Goal: Task Accomplishment & Management: Use online tool/utility

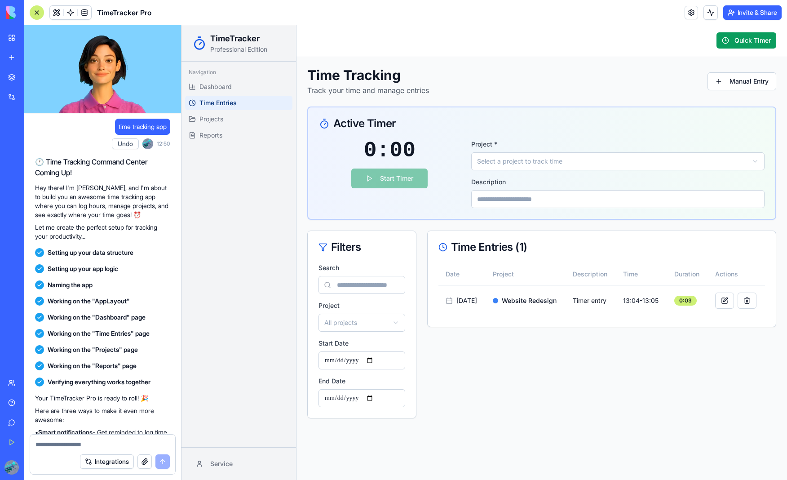
scroll to position [93, 0]
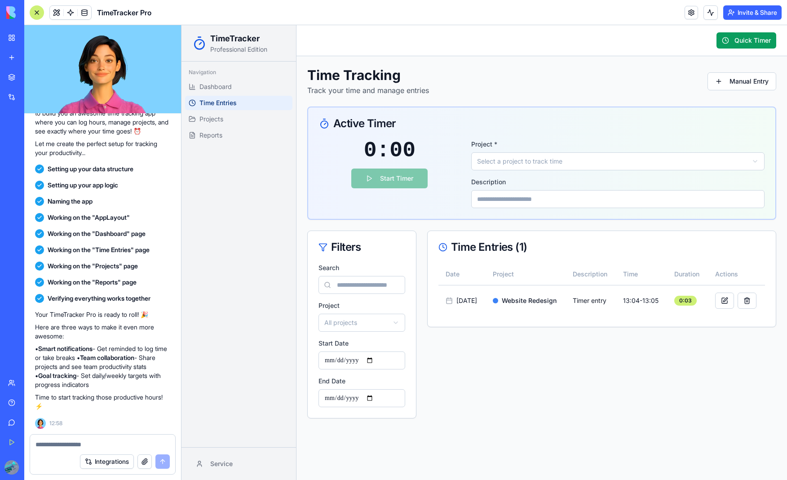
drag, startPoint x: 93, startPoint y: 61, endPoint x: 132, endPoint y: 82, distance: 44.4
click at [132, 82] on video at bounding box center [102, 69] width 157 height 88
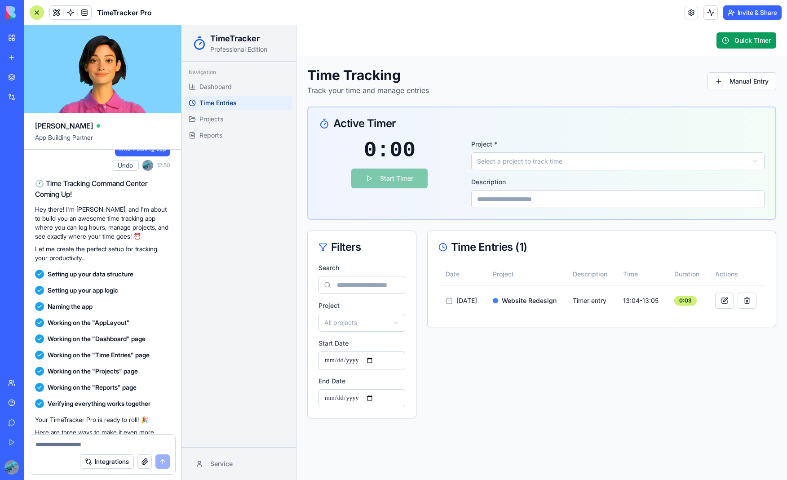
scroll to position [0, 0]
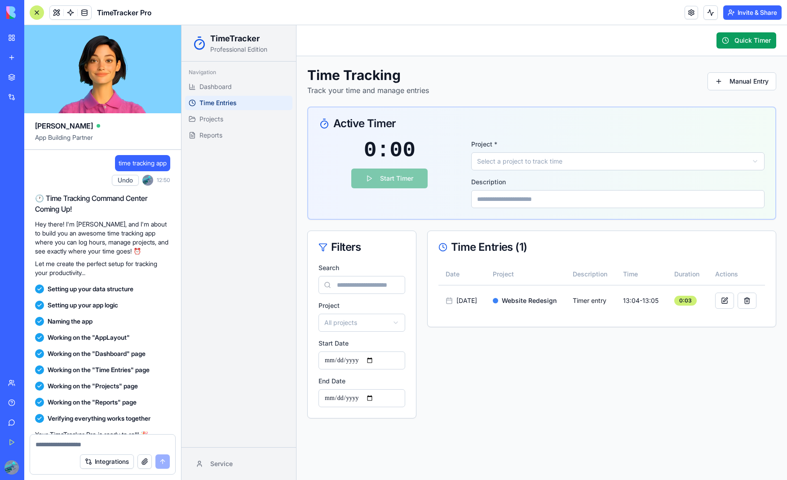
click at [102, 57] on video at bounding box center [102, 69] width 157 height 88
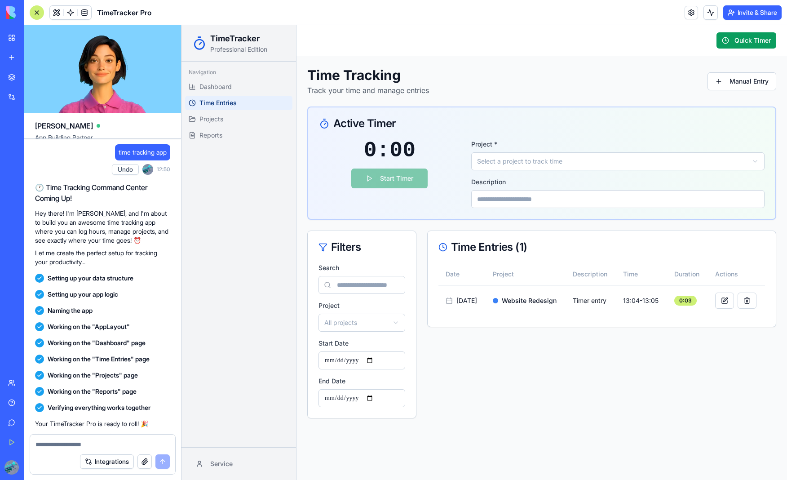
click at [102, 57] on video at bounding box center [102, 69] width 157 height 88
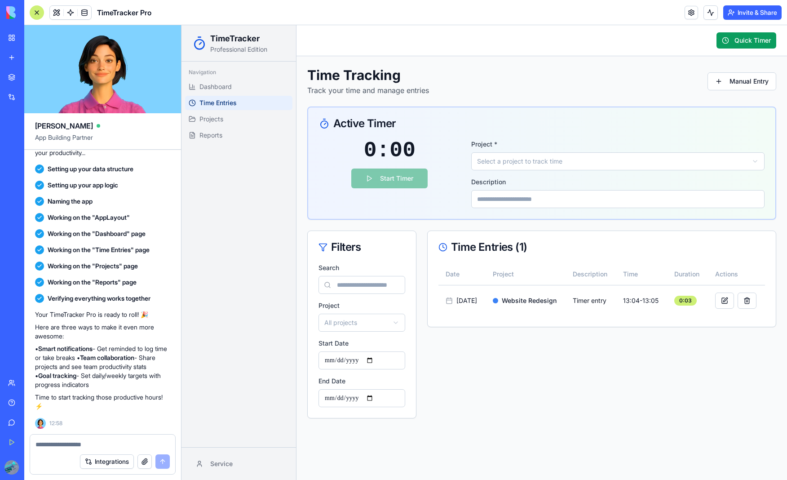
click at [107, 54] on video at bounding box center [102, 69] width 157 height 88
click at [619, 386] on div "Time Entries ( 1 ) Date Project Description Time Duration Actions [DATE] Websit…" at bounding box center [601, 325] width 349 height 188
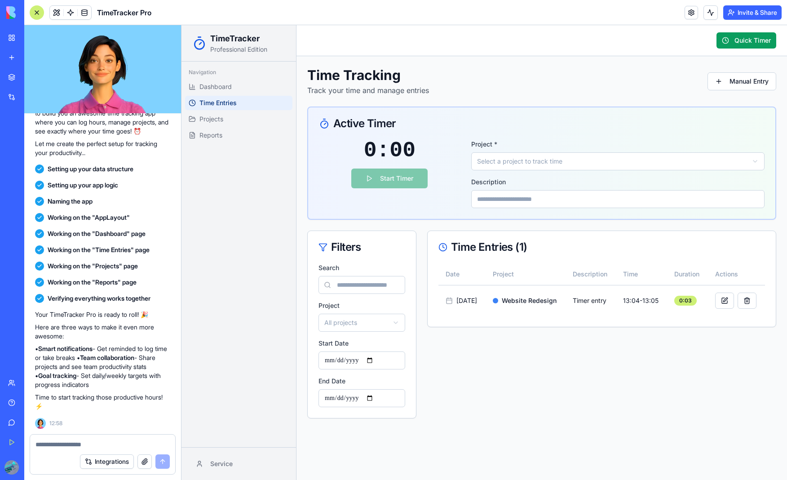
click at [33, 35] on div "My Workspace" at bounding box center [28, 37] width 12 height 9
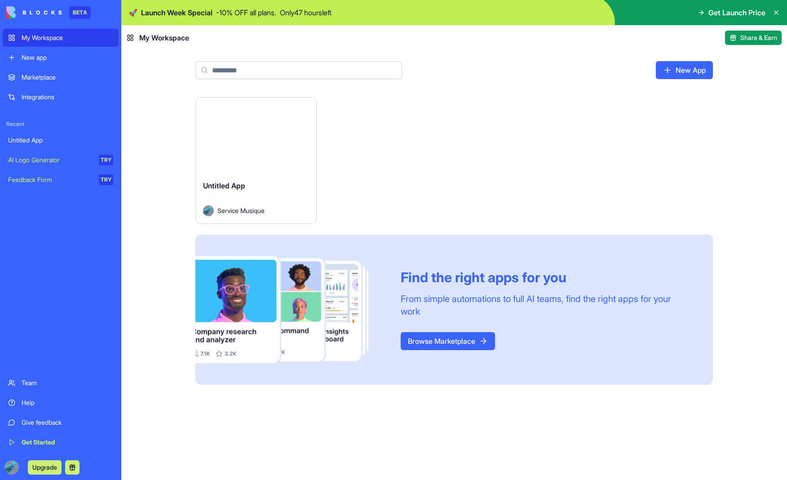
click at [54, 69] on link "Marketplace" at bounding box center [61, 77] width 116 height 18
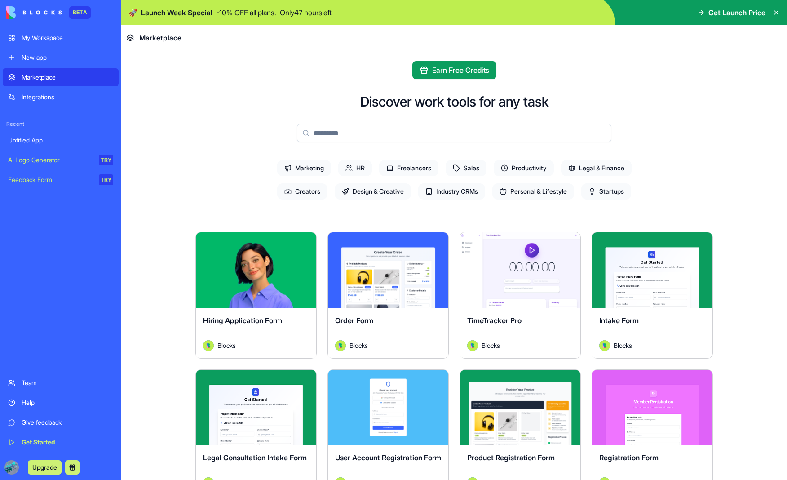
click at [268, 292] on div "Explore" at bounding box center [256, 270] width 120 height 76
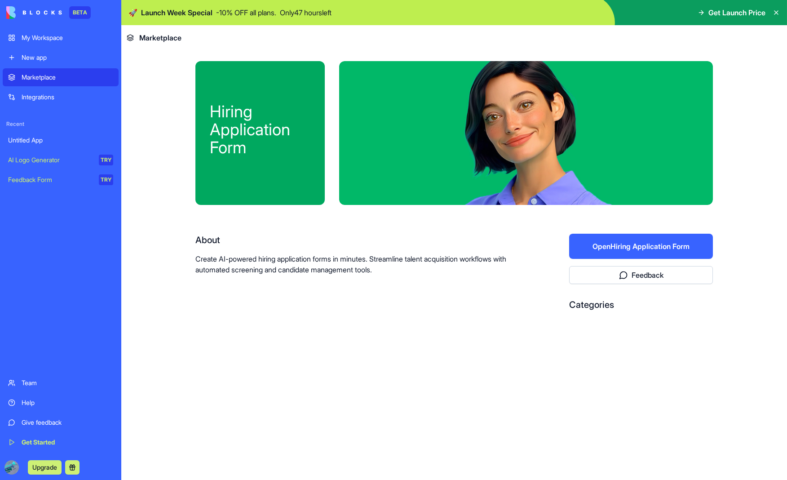
click at [660, 244] on button "Open Hiring Application Form" at bounding box center [641, 246] width 144 height 25
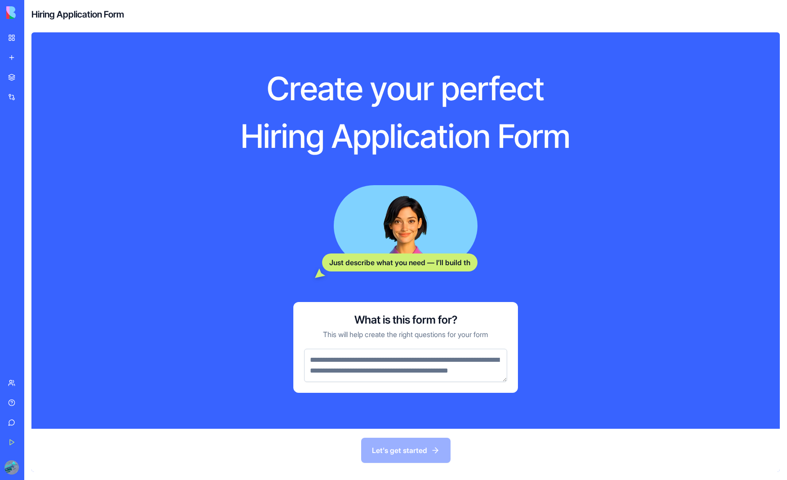
drag, startPoint x: 382, startPoint y: 455, endPoint x: 390, endPoint y: 429, distance: 27.0
click at [382, 455] on div "Let's get started" at bounding box center [405, 450] width 749 height 43
click at [399, 382] on textarea at bounding box center [405, 365] width 203 height 33
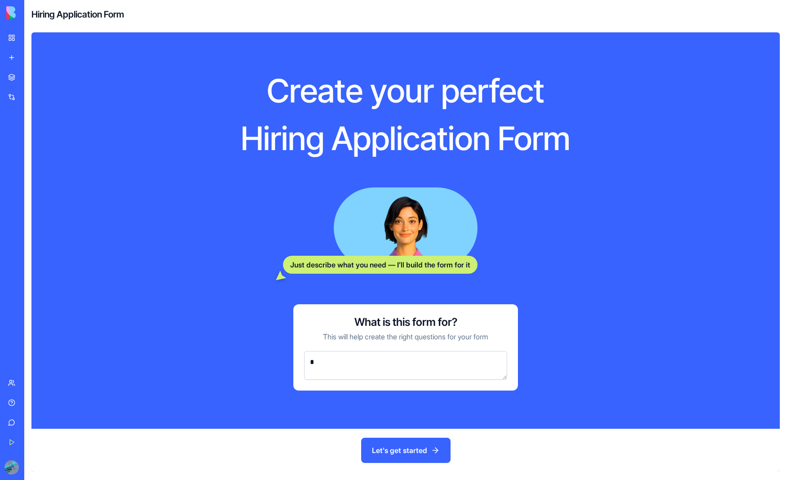
type textarea "*"
click at [399, 470] on div "Let's get started" at bounding box center [405, 450] width 749 height 43
click at [397, 459] on button "Let's get started" at bounding box center [405, 450] width 89 height 25
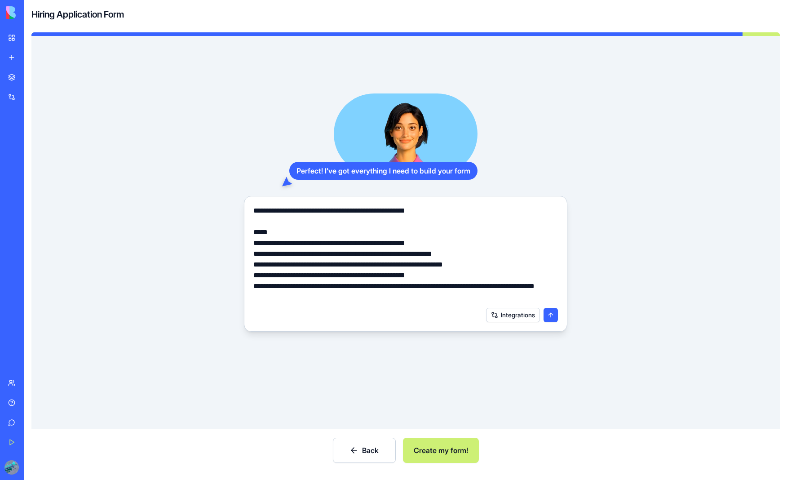
click at [441, 454] on button "Create my form!" at bounding box center [441, 450] width 76 height 25
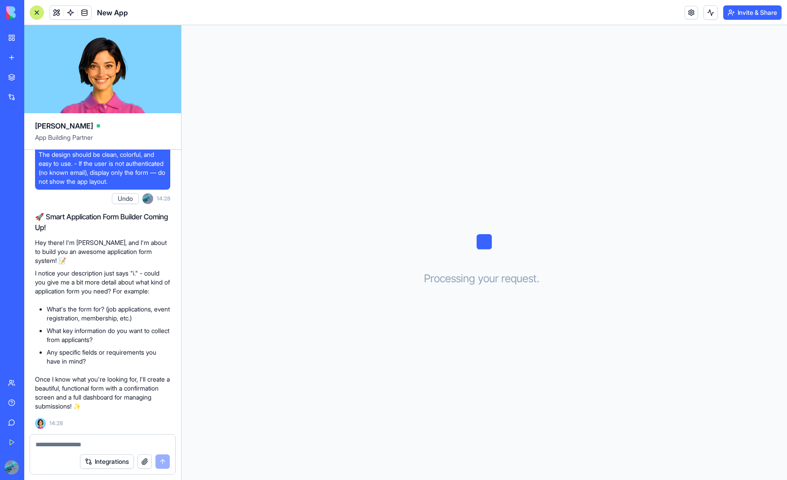
scroll to position [71, 0]
click at [549, 231] on div "Processing your request . . ." at bounding box center [485, 252] width 606 height 455
click at [406, 236] on div "Processing your request . . ." at bounding box center [485, 252] width 606 height 455
click at [583, 193] on div "Processing your request . . ." at bounding box center [485, 252] width 606 height 455
